Goal: Navigation & Orientation: Find specific page/section

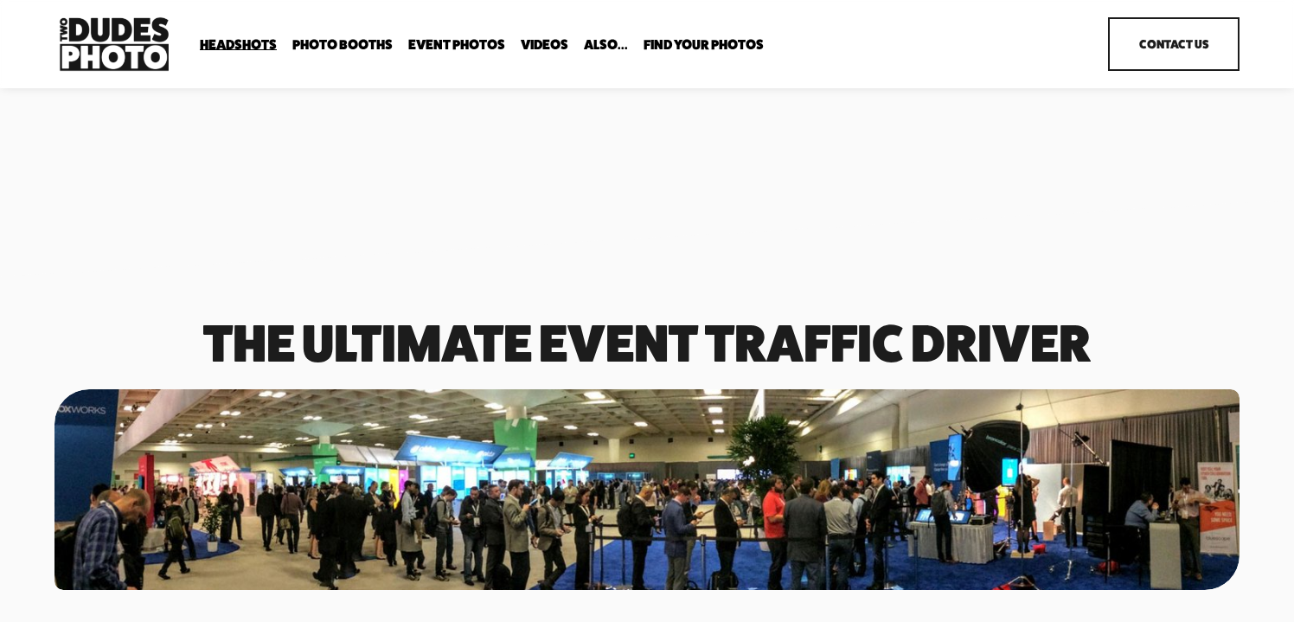
click at [0, 0] on span "In Your Office" at bounding box center [0, 0] width 0 height 0
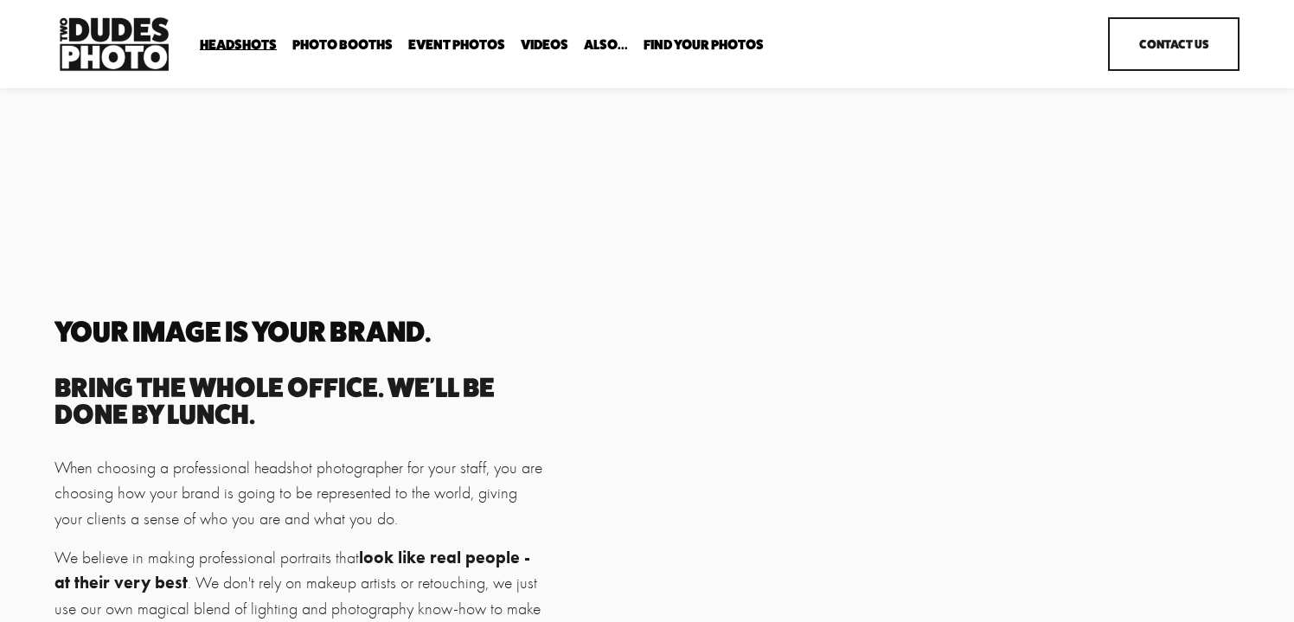
click at [0, 0] on span "Executive / VIP Portraits" at bounding box center [0, 0] width 0 height 0
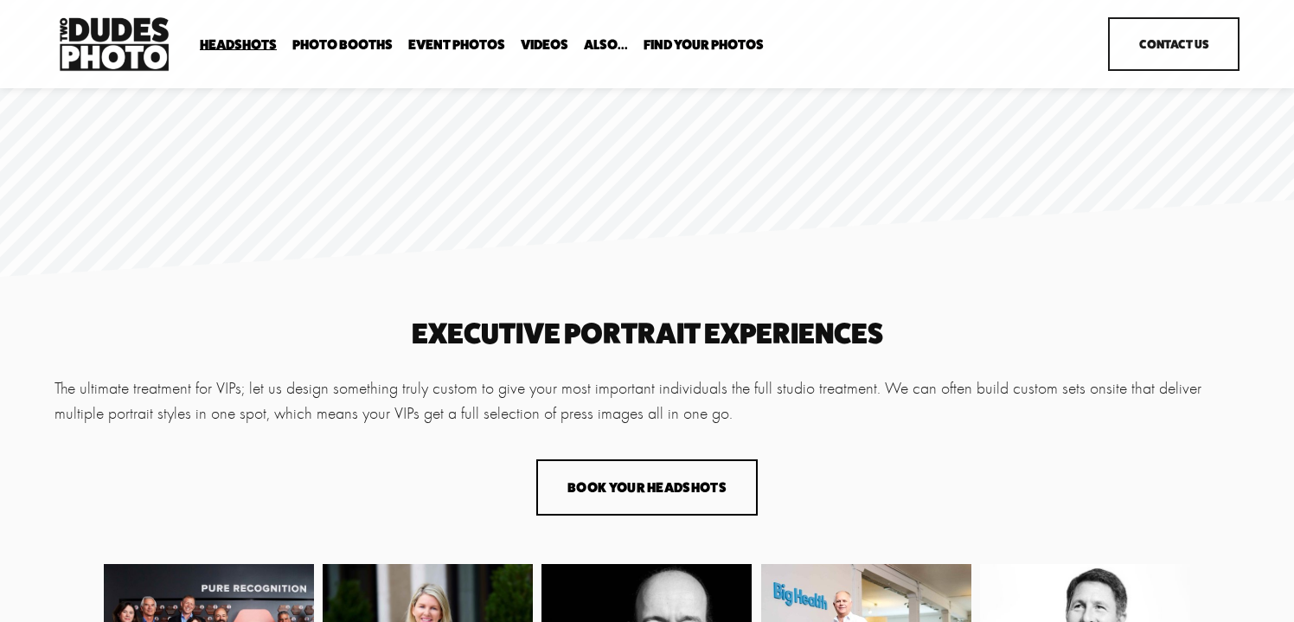
click at [0, 0] on span "In Your Office" at bounding box center [0, 0] width 0 height 0
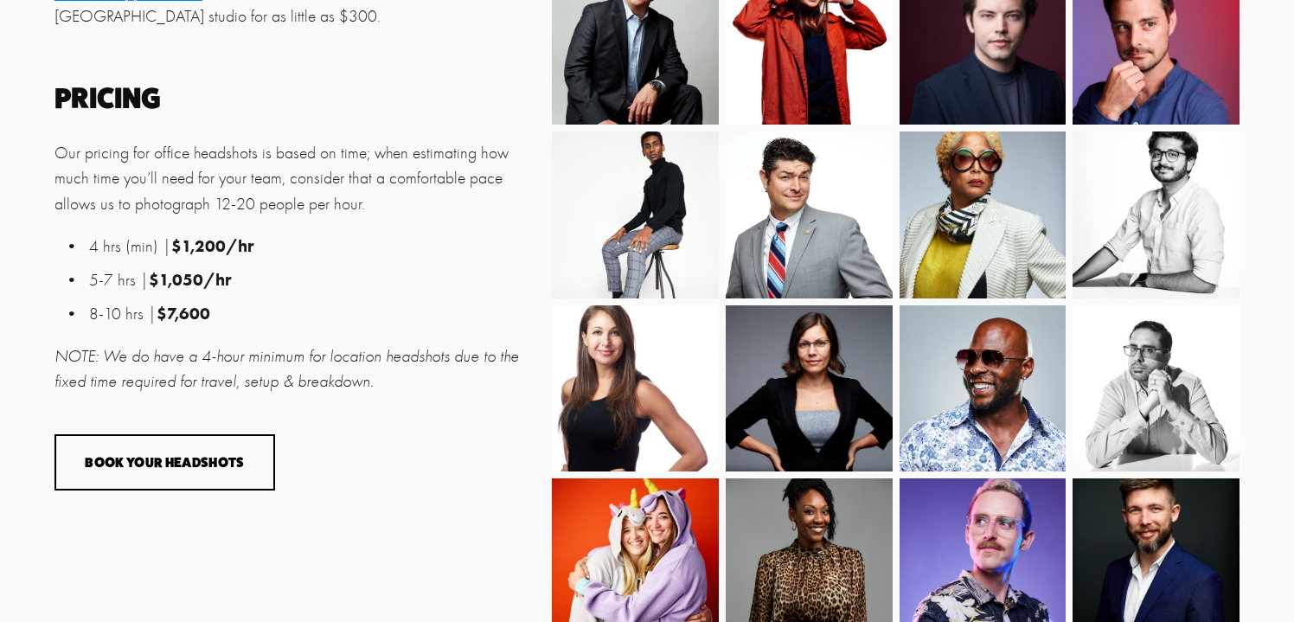
scroll to position [985, 0]
